Goal: Task Accomplishment & Management: Complete application form

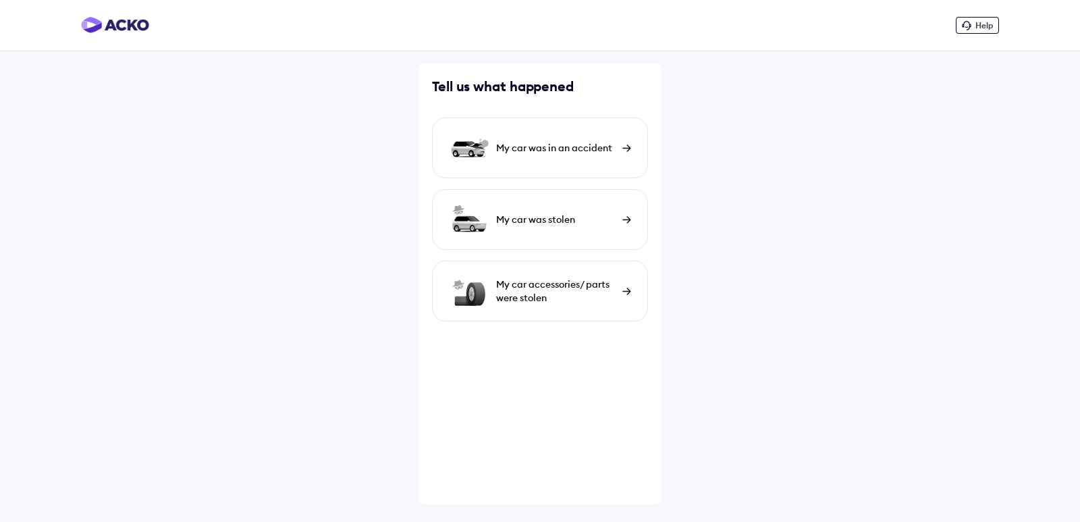
click at [600, 148] on div "My car was in an accident" at bounding box center [555, 147] width 119 height 13
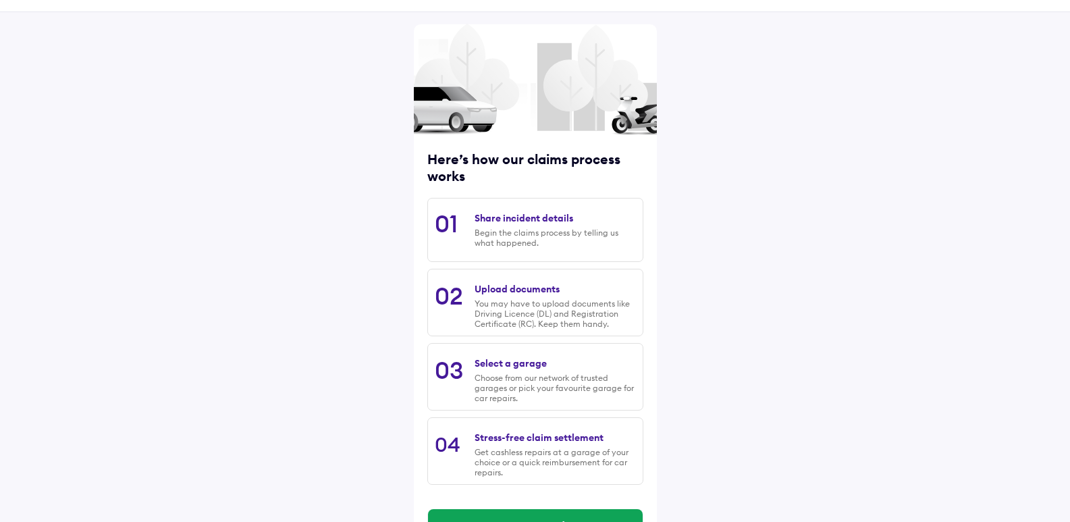
scroll to position [67, 0]
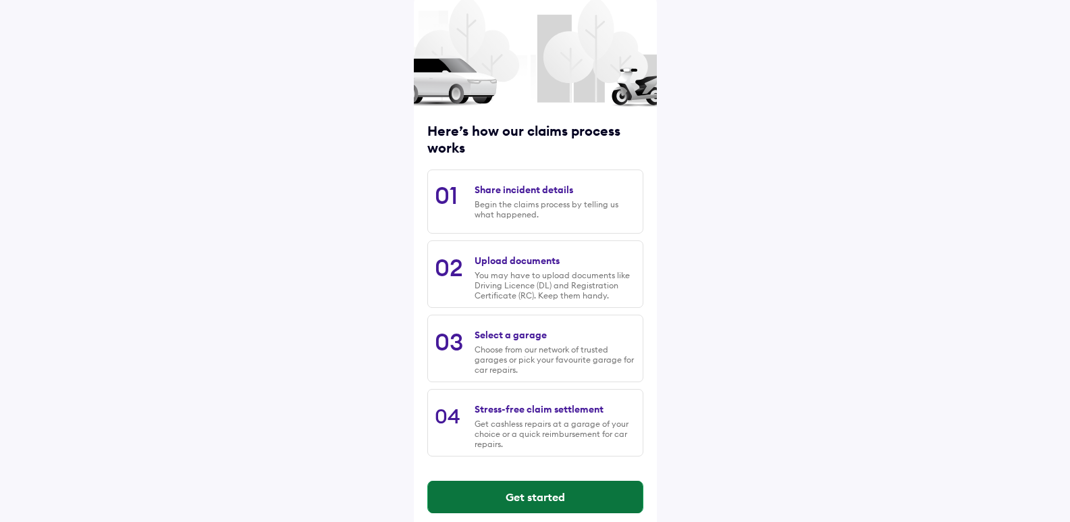
click at [537, 497] on button "Get started" at bounding box center [535, 497] width 215 height 32
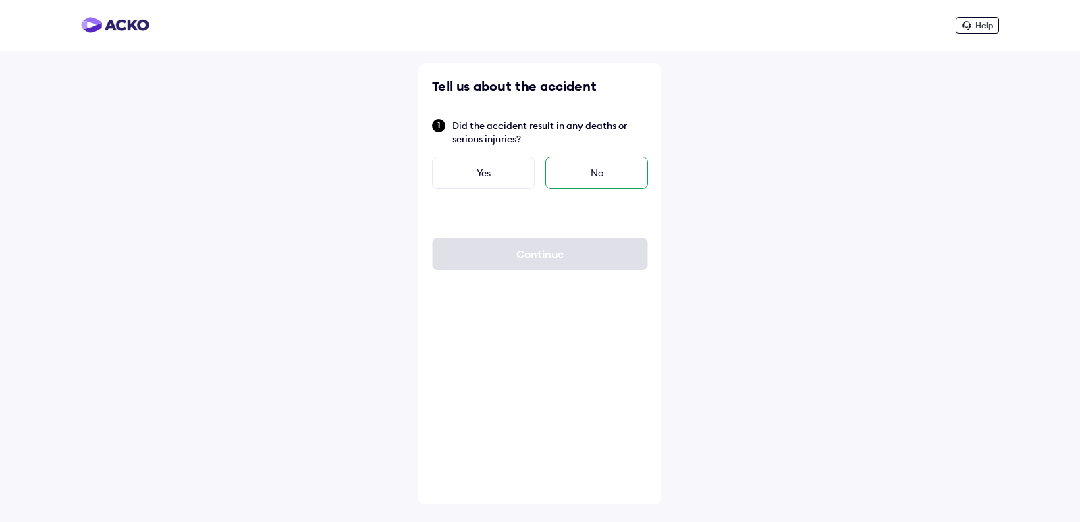
click at [595, 172] on div "No" at bounding box center [596, 173] width 103 height 32
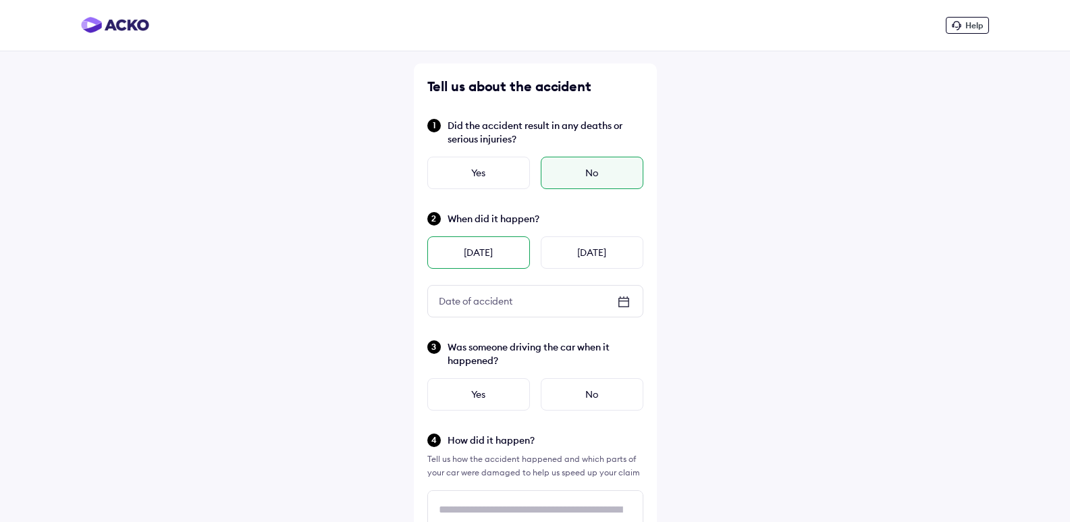
click at [485, 250] on div "[DATE]" at bounding box center [478, 252] width 103 height 32
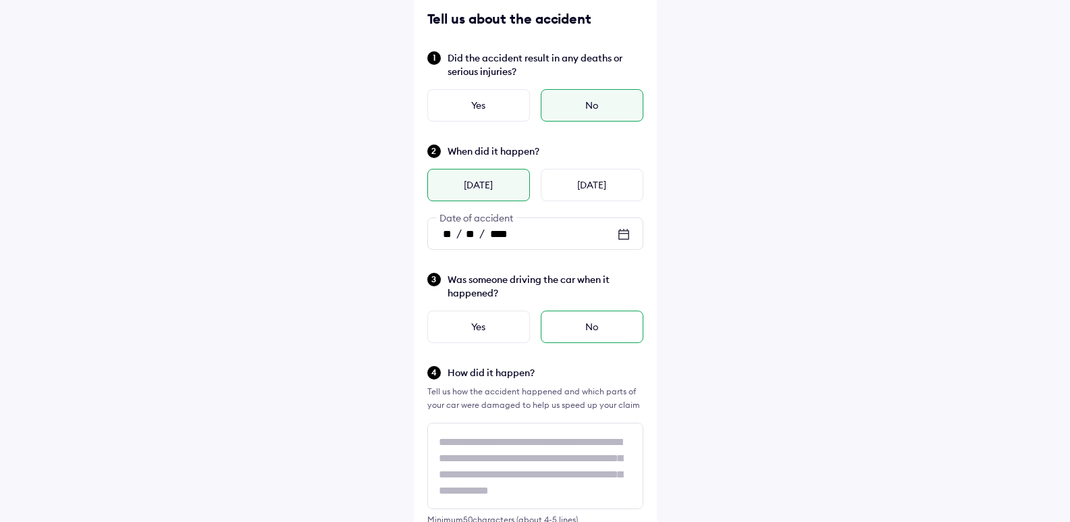
click at [600, 319] on div "No" at bounding box center [592, 326] width 103 height 32
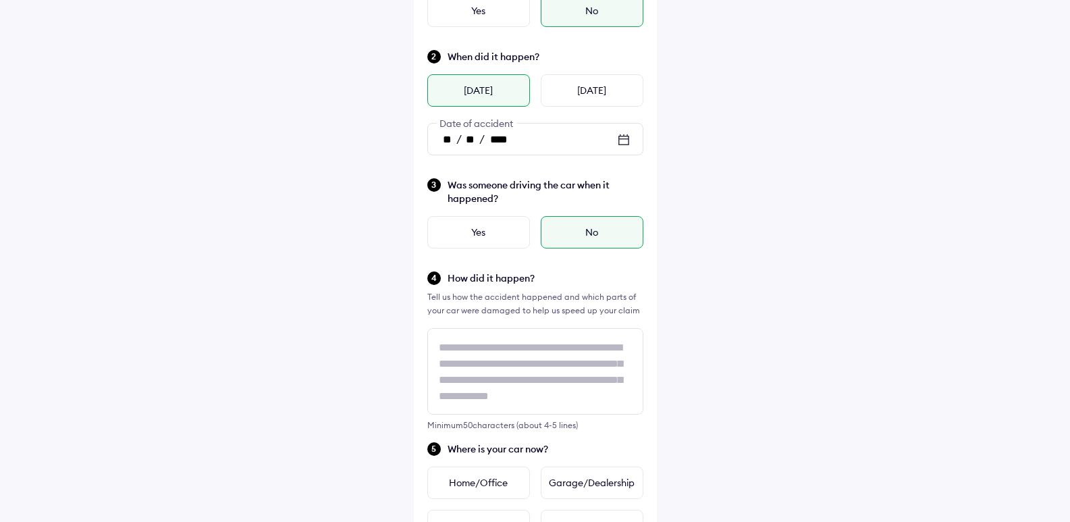
scroll to position [202, 0]
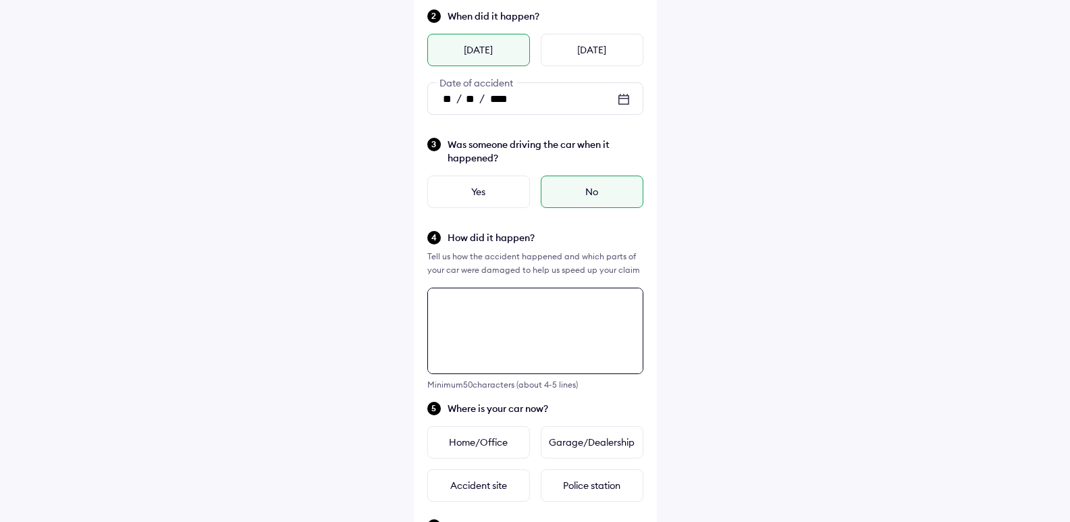
click at [462, 307] on textarea at bounding box center [535, 331] width 216 height 86
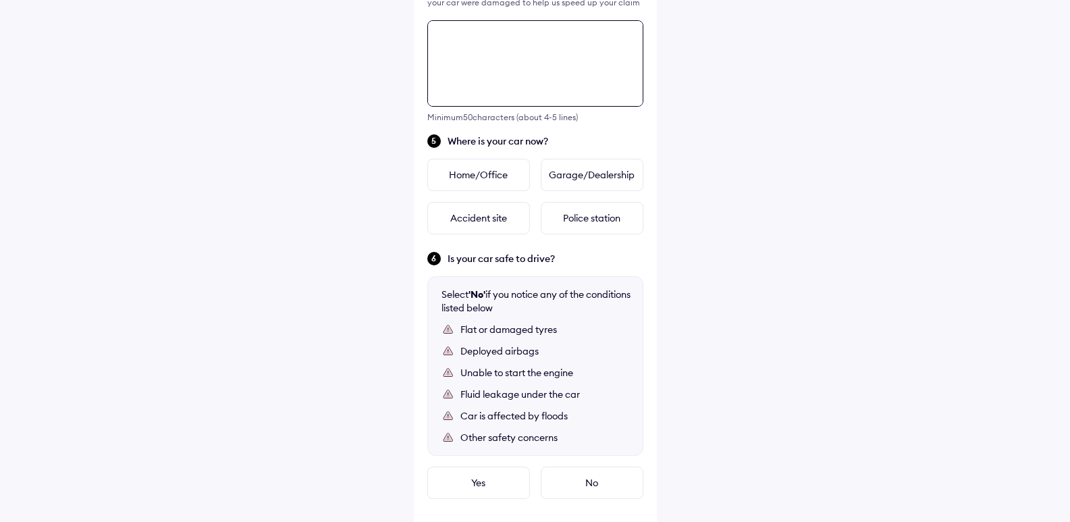
scroll to position [490, 0]
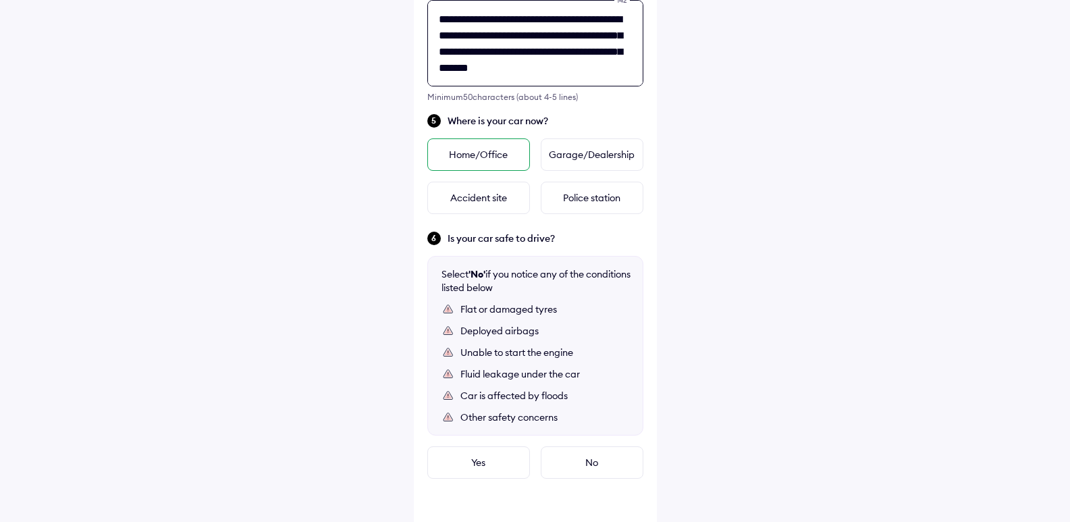
type textarea "**********"
click at [479, 154] on div "Home/Office" at bounding box center [478, 154] width 103 height 32
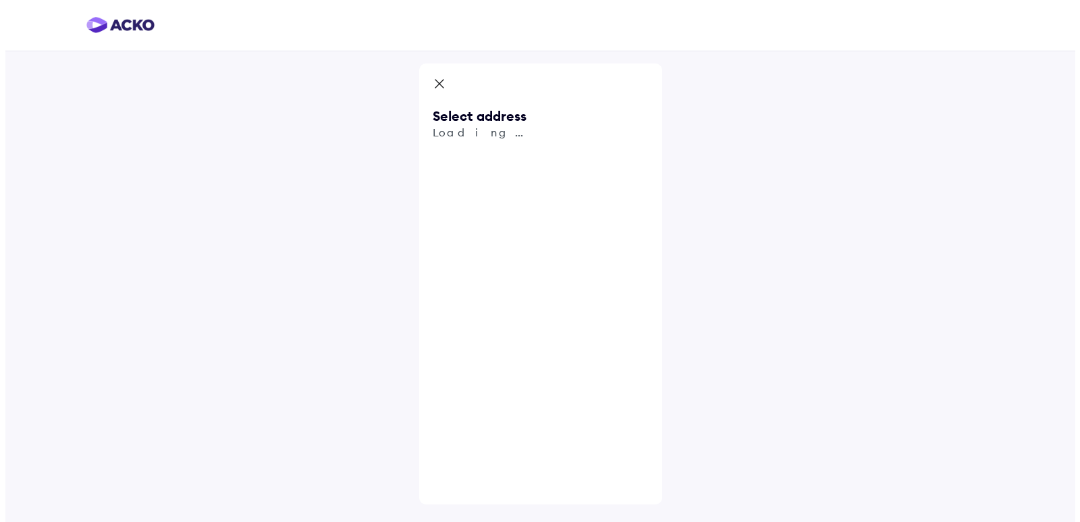
scroll to position [0, 0]
click at [479, 154] on input "text" at bounding box center [540, 157] width 216 height 31
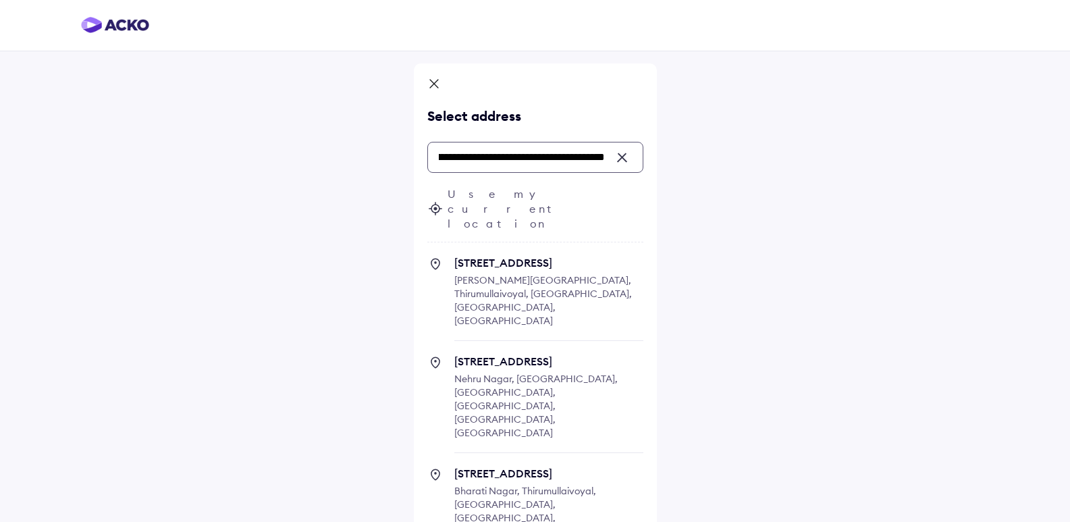
type input "**********"
click at [439, 88] on icon at bounding box center [433, 85] width 13 height 16
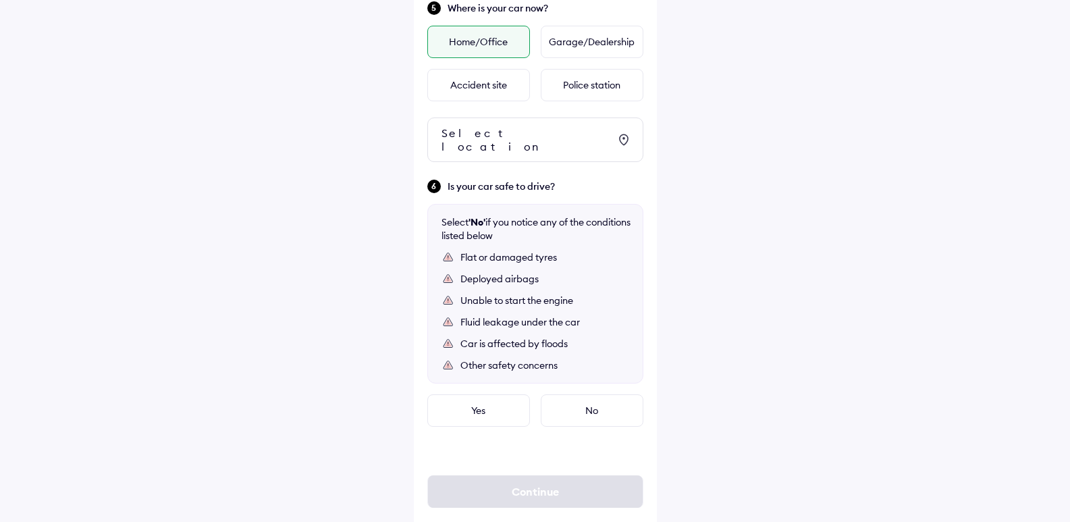
scroll to position [618, 0]
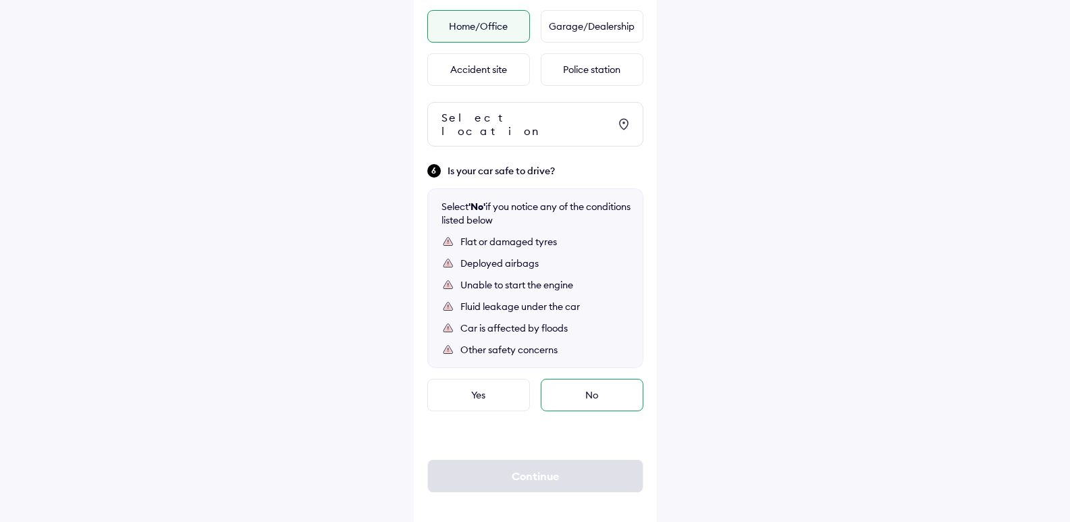
click at [591, 384] on div "No" at bounding box center [592, 395] width 103 height 32
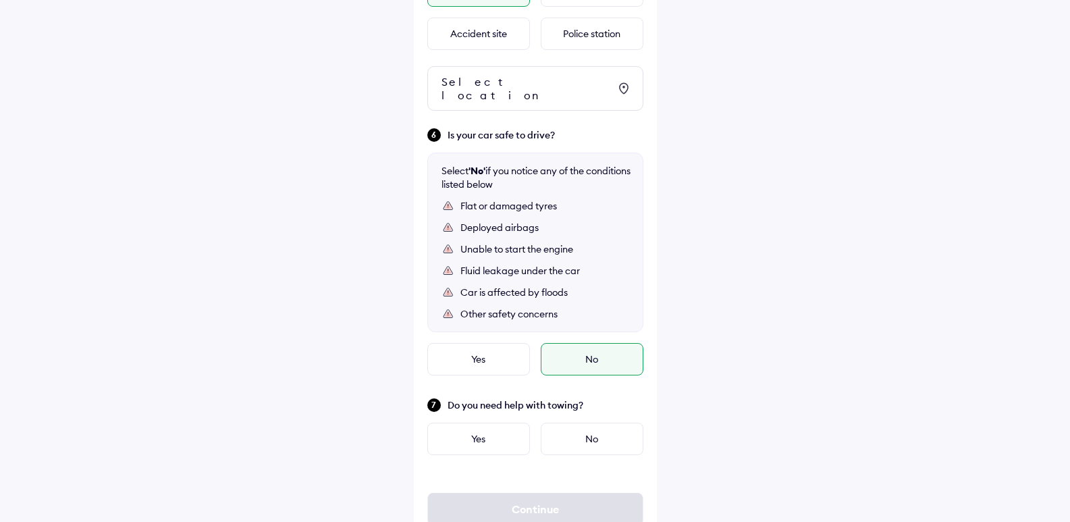
scroll to position [686, 0]
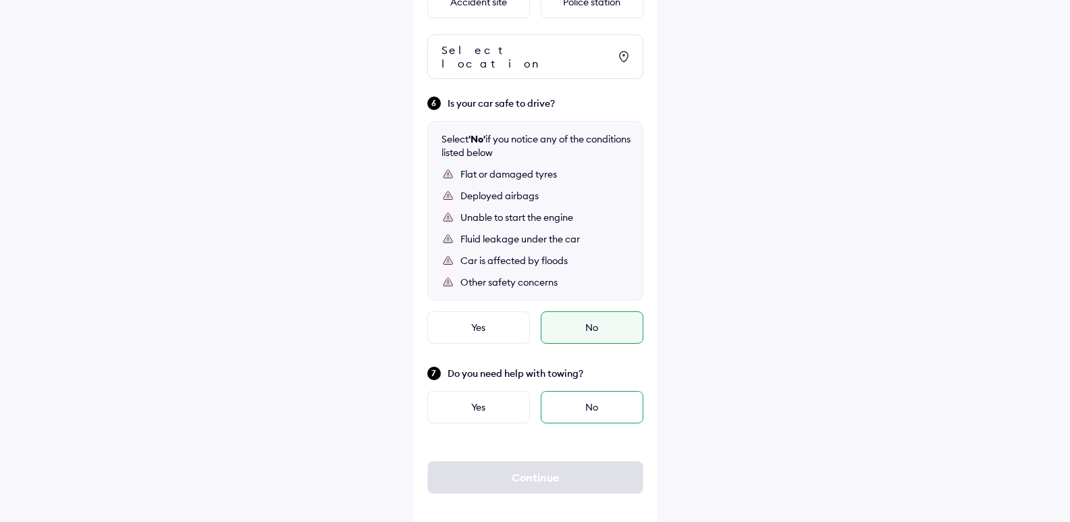
click at [609, 396] on div "No" at bounding box center [592, 407] width 103 height 32
click at [591, 398] on div "No" at bounding box center [592, 407] width 103 height 32
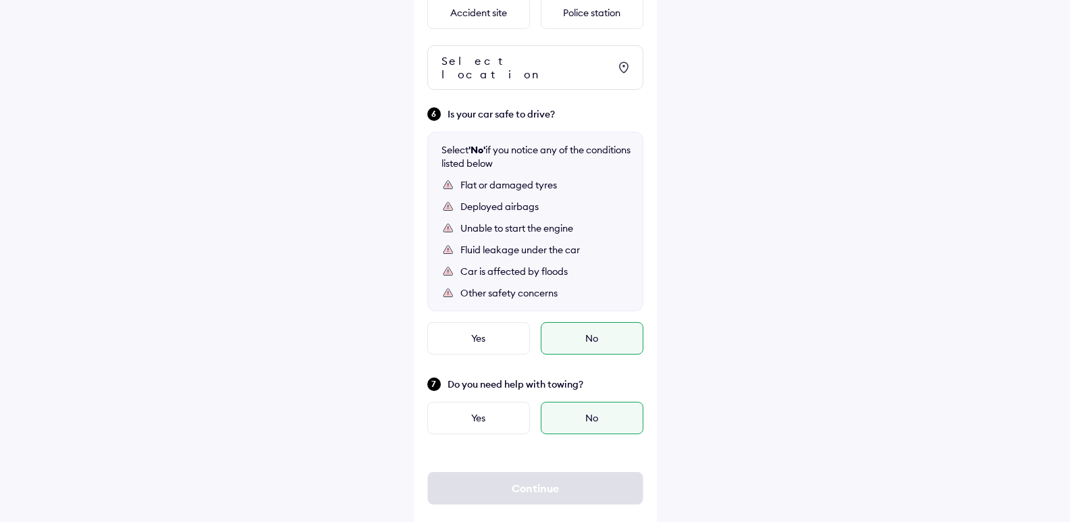
scroll to position [687, 0]
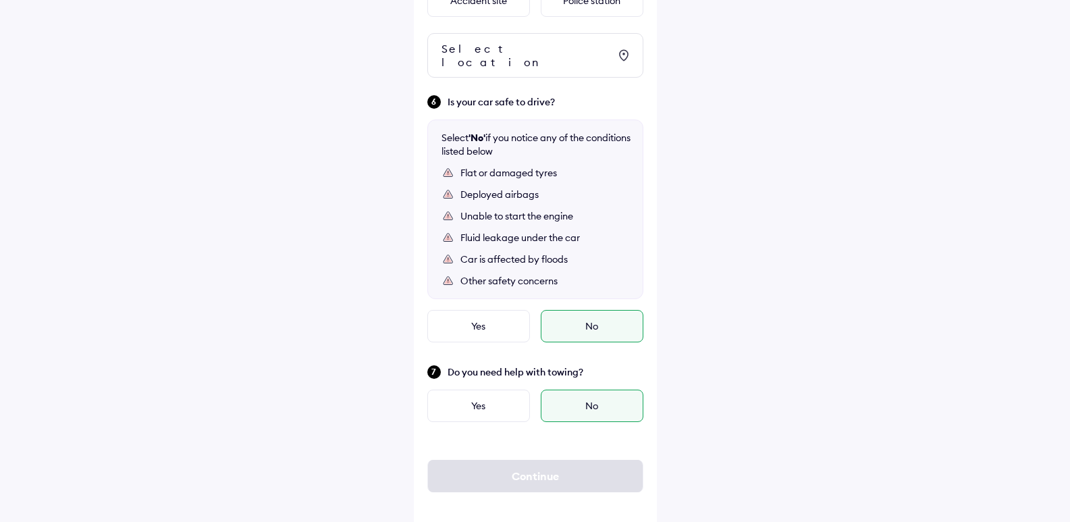
click at [517, 55] on div "Select location" at bounding box center [524, 55] width 167 height 27
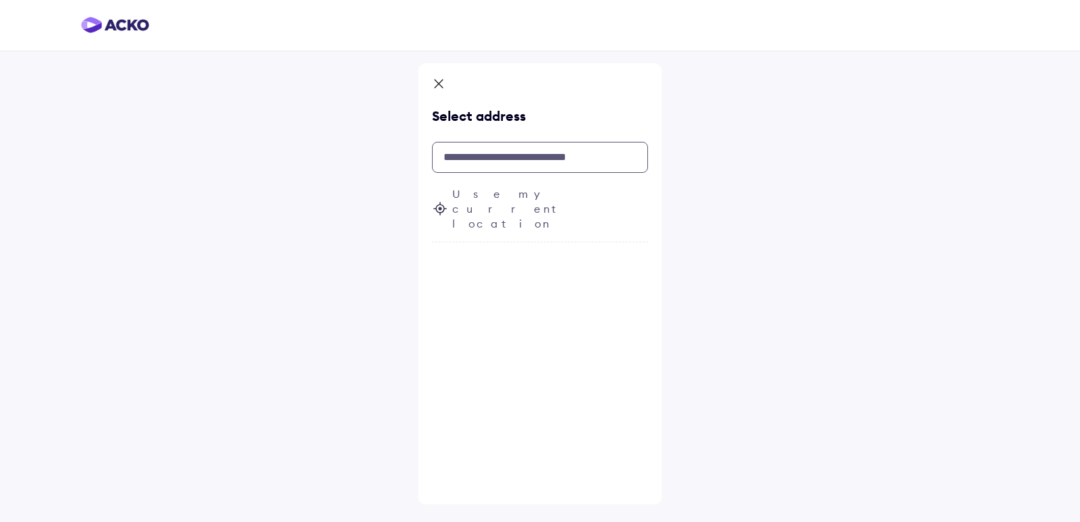
click at [473, 156] on input "text" at bounding box center [540, 157] width 216 height 31
type input "*"
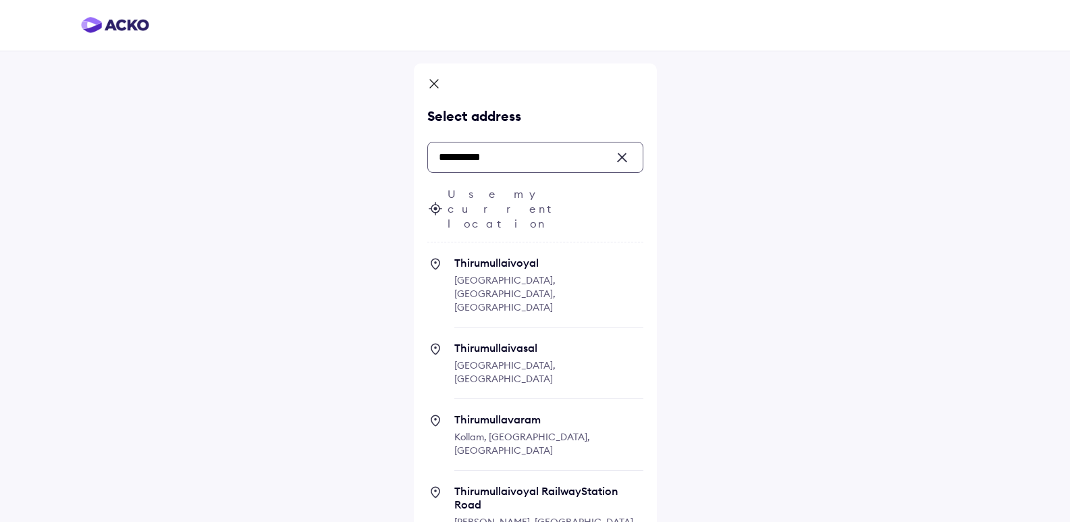
click at [551, 256] on span "Thirumullaivoyal [GEOGRAPHIC_DATA], [GEOGRAPHIC_DATA], [GEOGRAPHIC_DATA]" at bounding box center [548, 292] width 189 height 72
type input "**********"
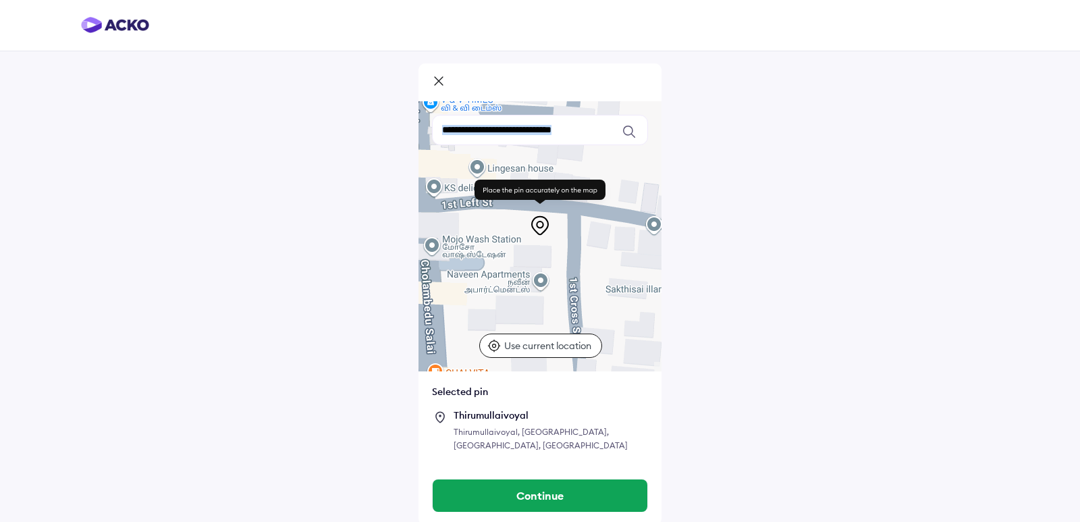
drag, startPoint x: 525, startPoint y: 230, endPoint x: 535, endPoint y: 321, distance: 90.9
click at [535, 321] on div "Keyboard shortcuts Map Data Map data ©2025 Map data ©2025 20 m Click to toggle …" at bounding box center [539, 236] width 243 height 270
click at [549, 241] on div at bounding box center [539, 236] width 243 height 270
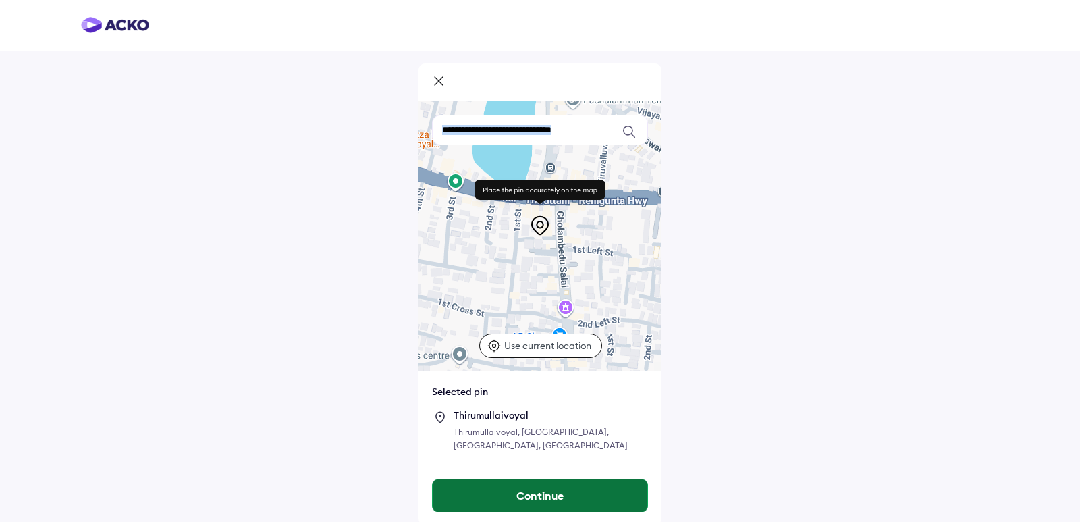
click at [568, 479] on button "Continue" at bounding box center [540, 495] width 215 height 32
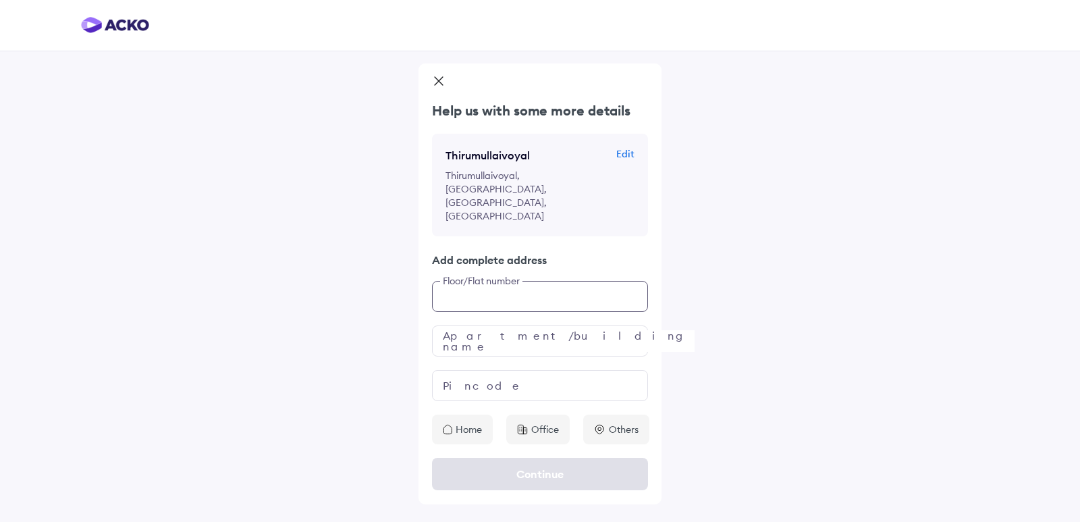
click at [475, 281] on input "text" at bounding box center [540, 296] width 216 height 31
type input "******"
click at [472, 325] on input "text" at bounding box center [540, 340] width 216 height 31
type input "**********"
click at [520, 370] on input "text" at bounding box center [540, 385] width 216 height 31
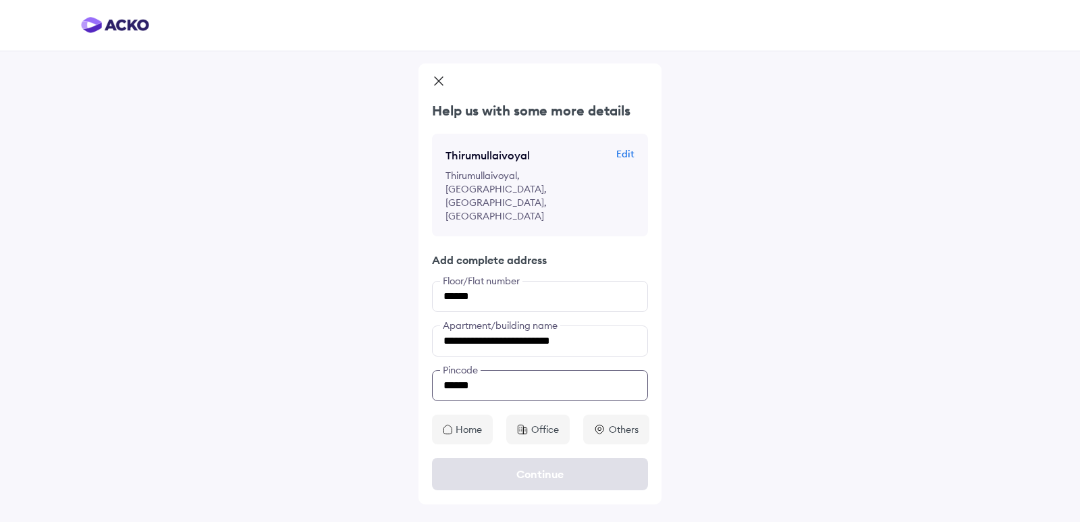
type input "******"
click at [464, 423] on p "Home" at bounding box center [469, 429] width 26 height 13
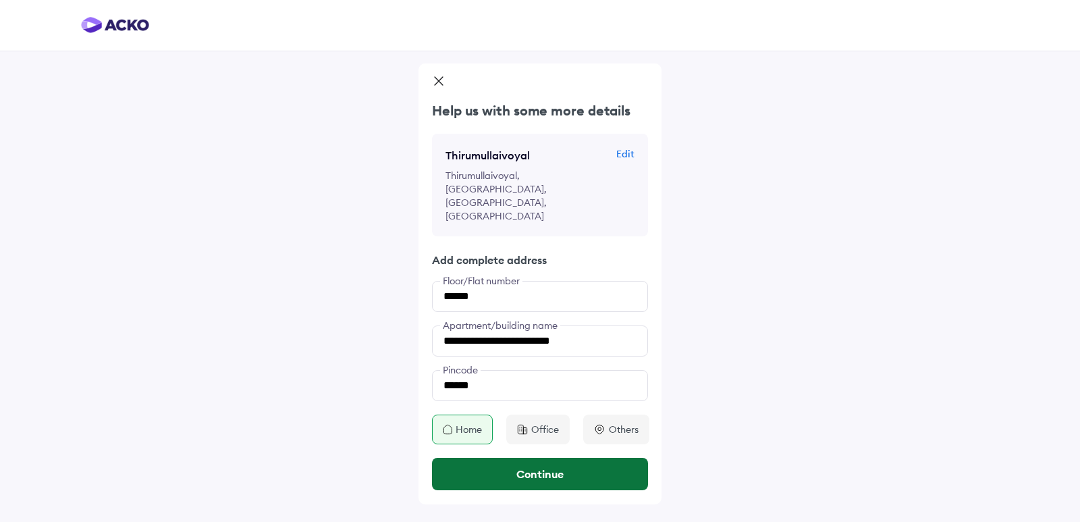
click at [544, 458] on button "Continue" at bounding box center [540, 474] width 216 height 32
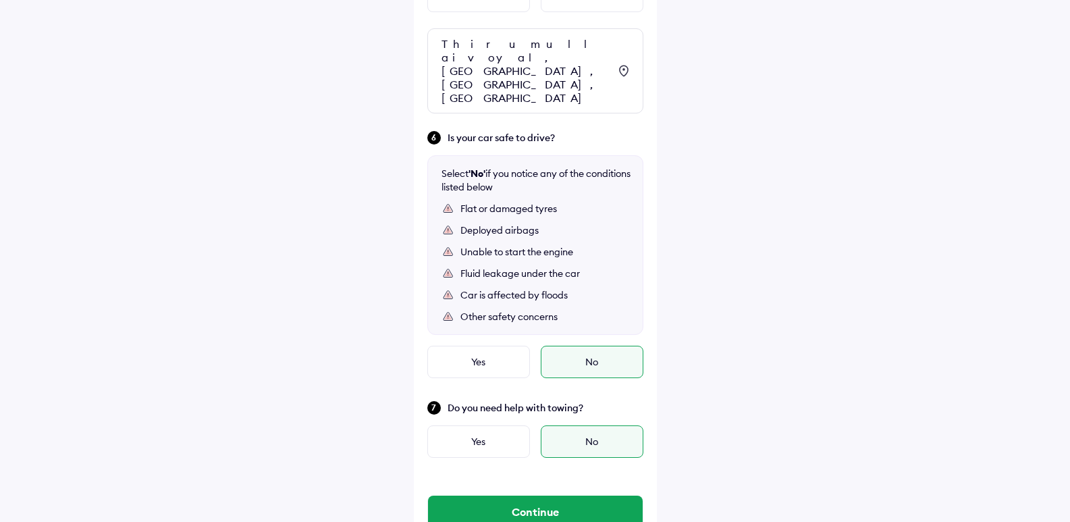
scroll to position [698, 0]
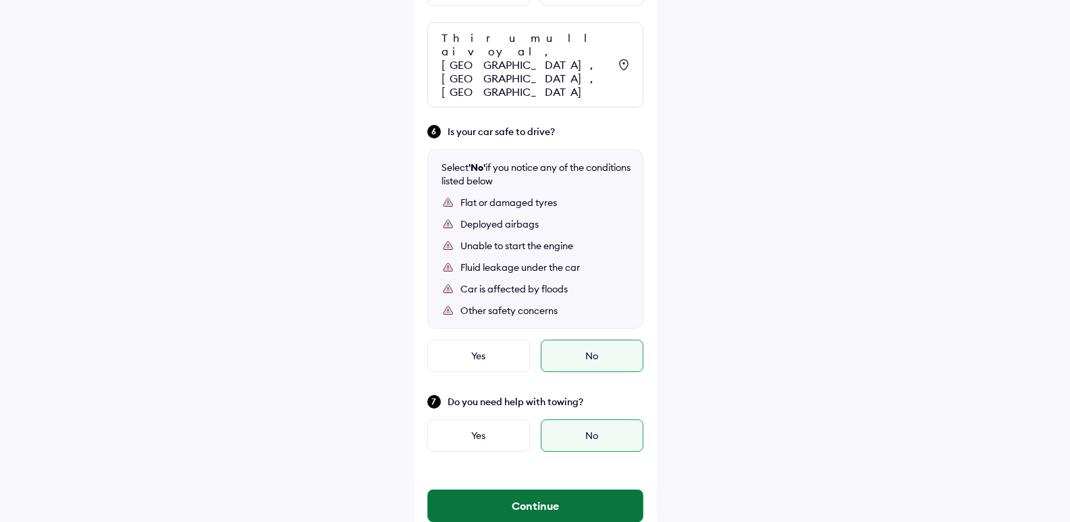
click at [542, 489] on button "Continue" at bounding box center [535, 505] width 215 height 32
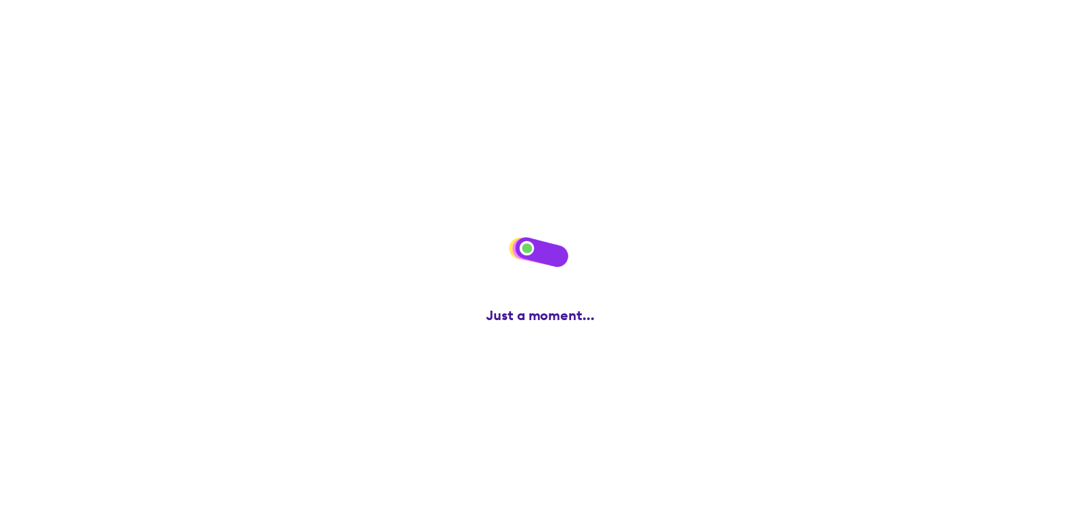
scroll to position [0, 0]
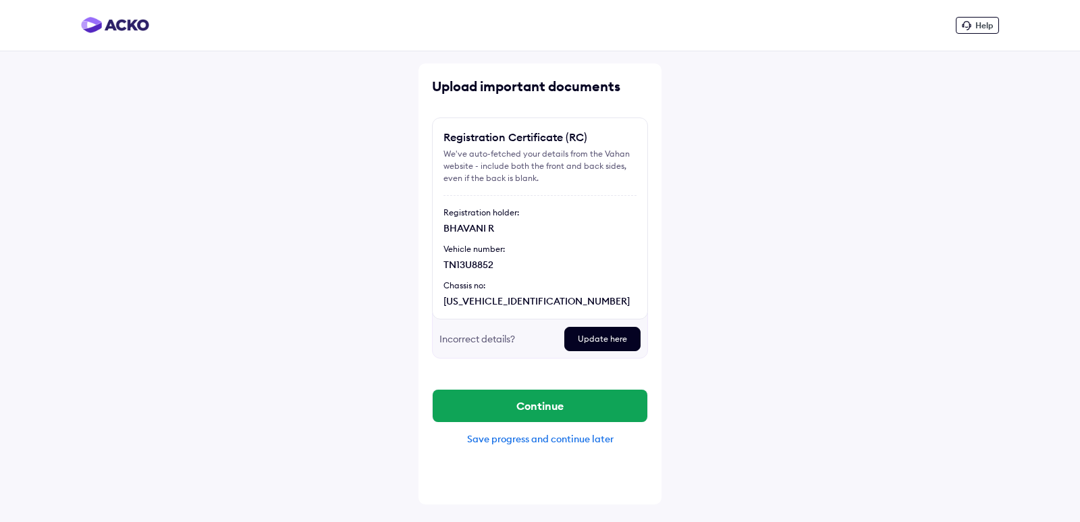
click at [596, 340] on div "Update here" at bounding box center [602, 339] width 76 height 24
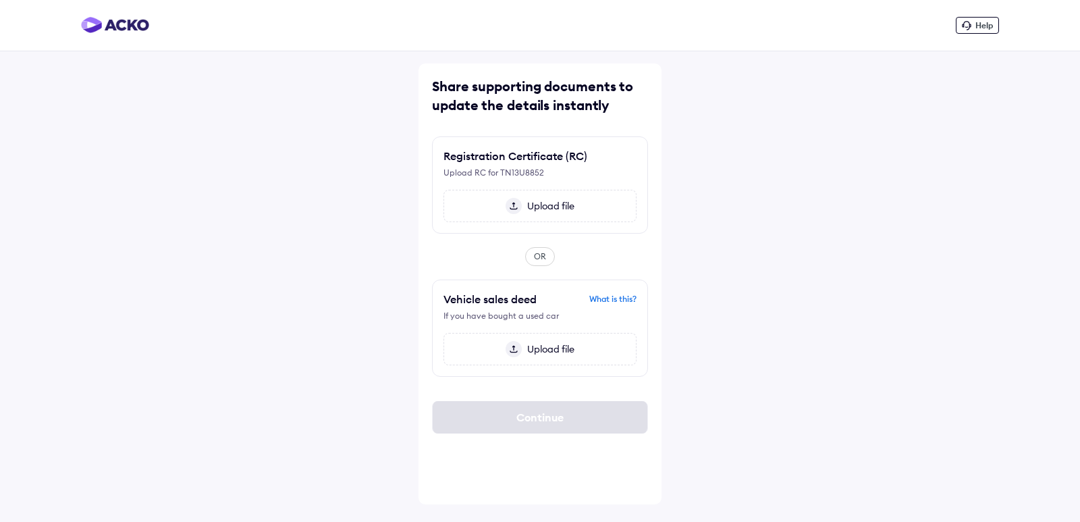
click at [515, 207] on img at bounding box center [514, 206] width 16 height 16
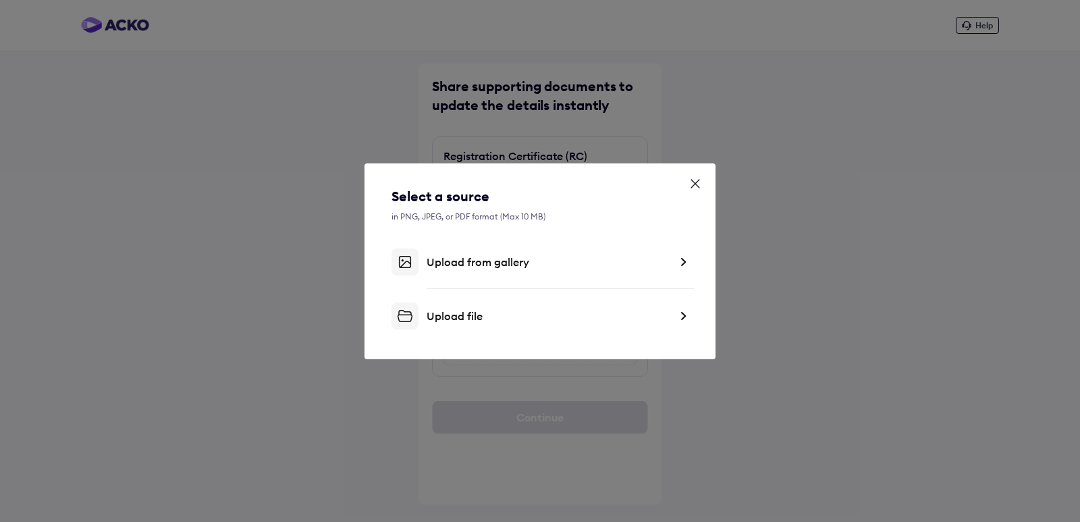
click at [477, 312] on div "Upload file" at bounding box center [548, 315] width 243 height 13
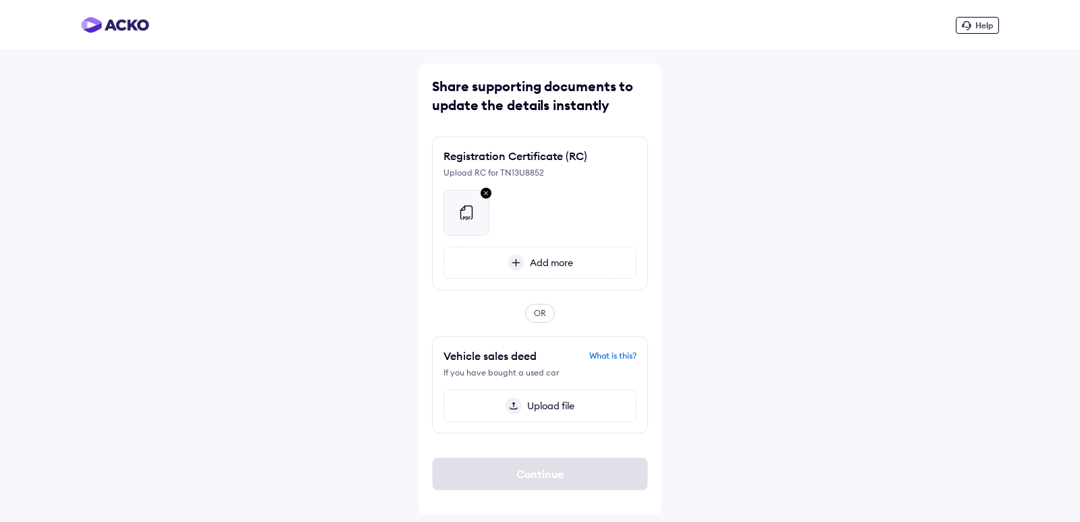
click at [737, 357] on div "Help Share supporting documents to update the details instantly Registration Ce…" at bounding box center [540, 261] width 1080 height 522
click at [722, 337] on div "Help Share supporting documents to update the details instantly Registration Ce…" at bounding box center [540, 261] width 1080 height 522
click at [483, 196] on img at bounding box center [486, 194] width 16 height 18
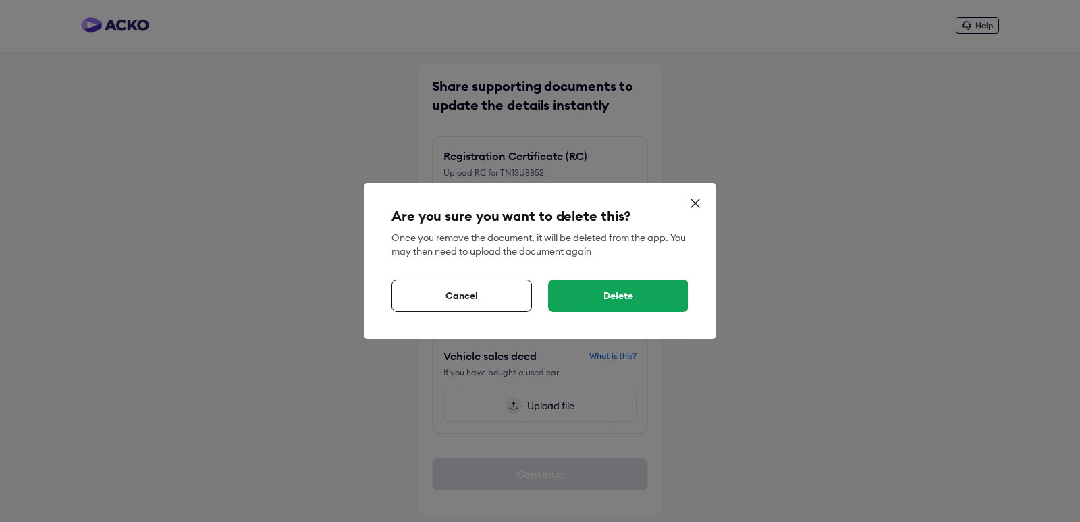
click at [610, 295] on div "Delete" at bounding box center [618, 295] width 140 height 32
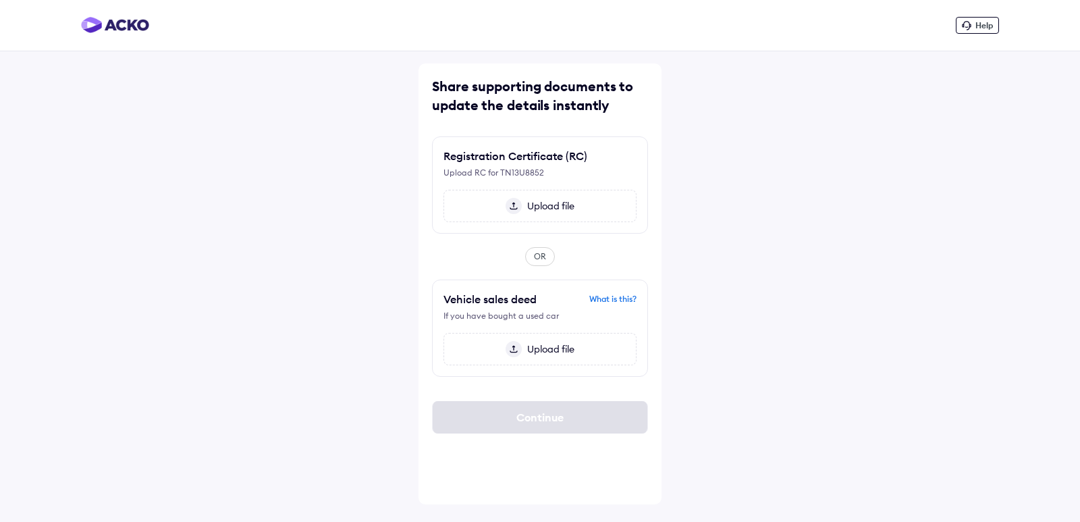
click at [514, 205] on img at bounding box center [514, 206] width 16 height 16
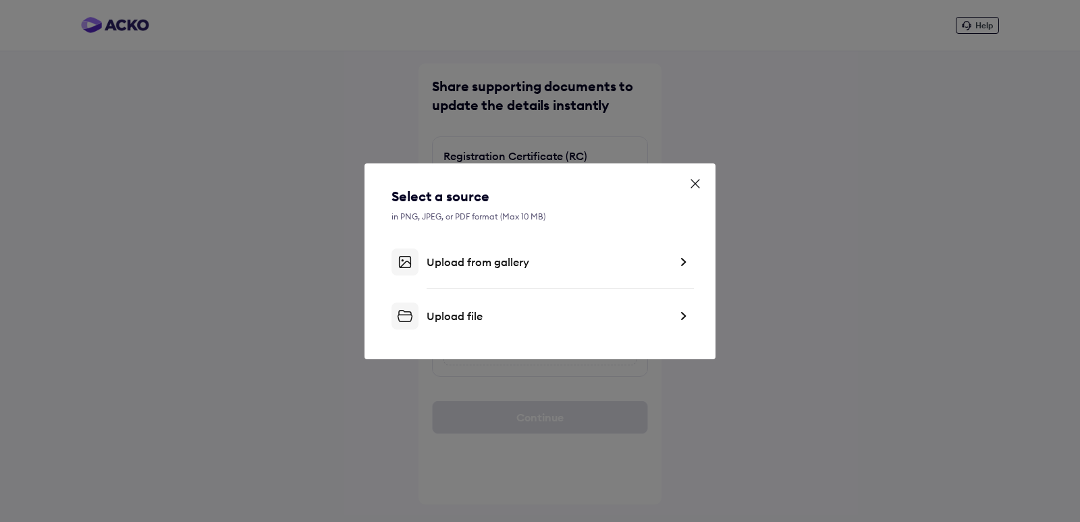
click at [465, 310] on div "Upload file" at bounding box center [548, 315] width 243 height 13
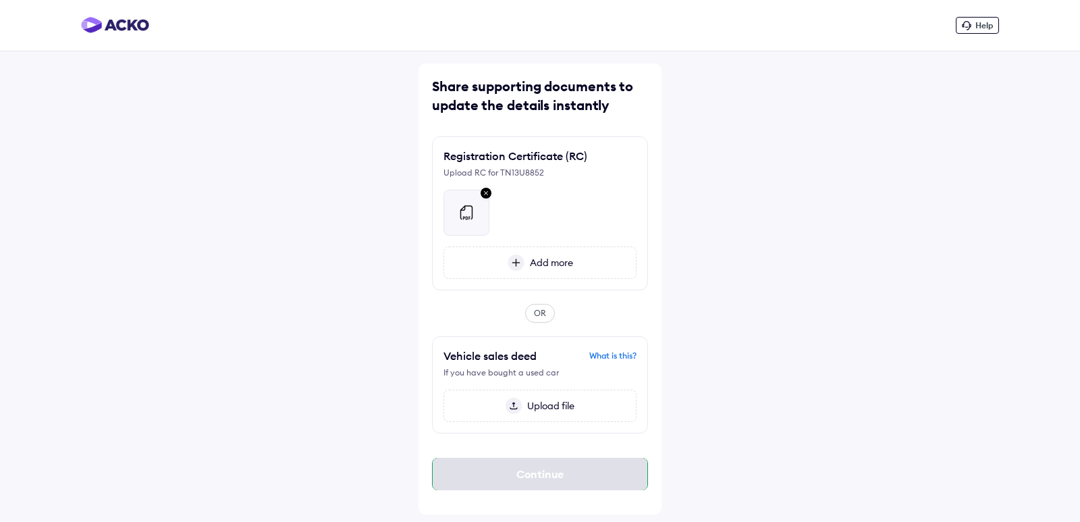
click at [543, 476] on div "Continue" at bounding box center [540, 474] width 216 height 32
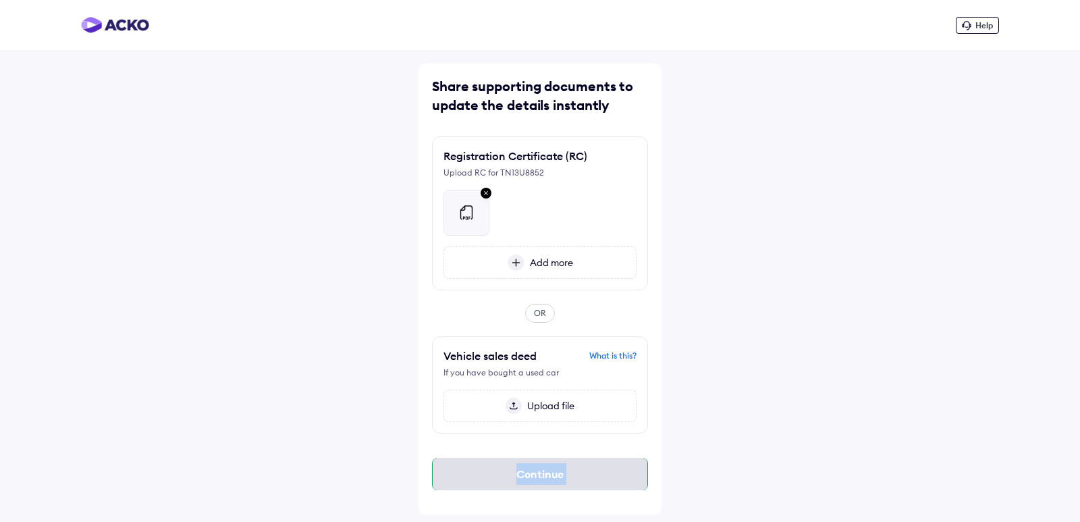
click at [543, 476] on div "Continue" at bounding box center [540, 474] width 216 height 32
click at [785, 392] on div "Help Share supporting documents to update the details instantly Registration Ce…" at bounding box center [540, 261] width 1080 height 522
